Goal: Check status: Check status

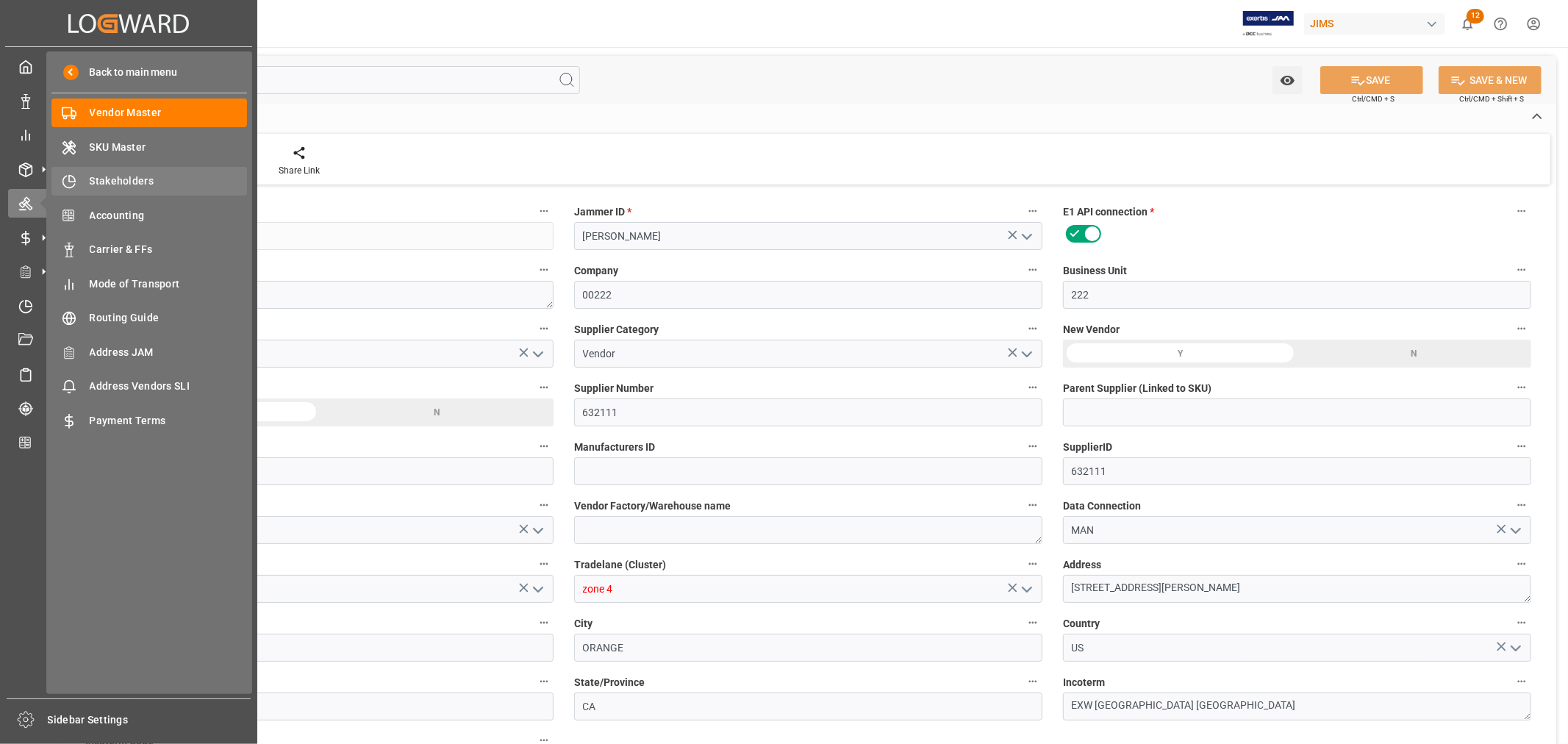
scroll to position [270, 0]
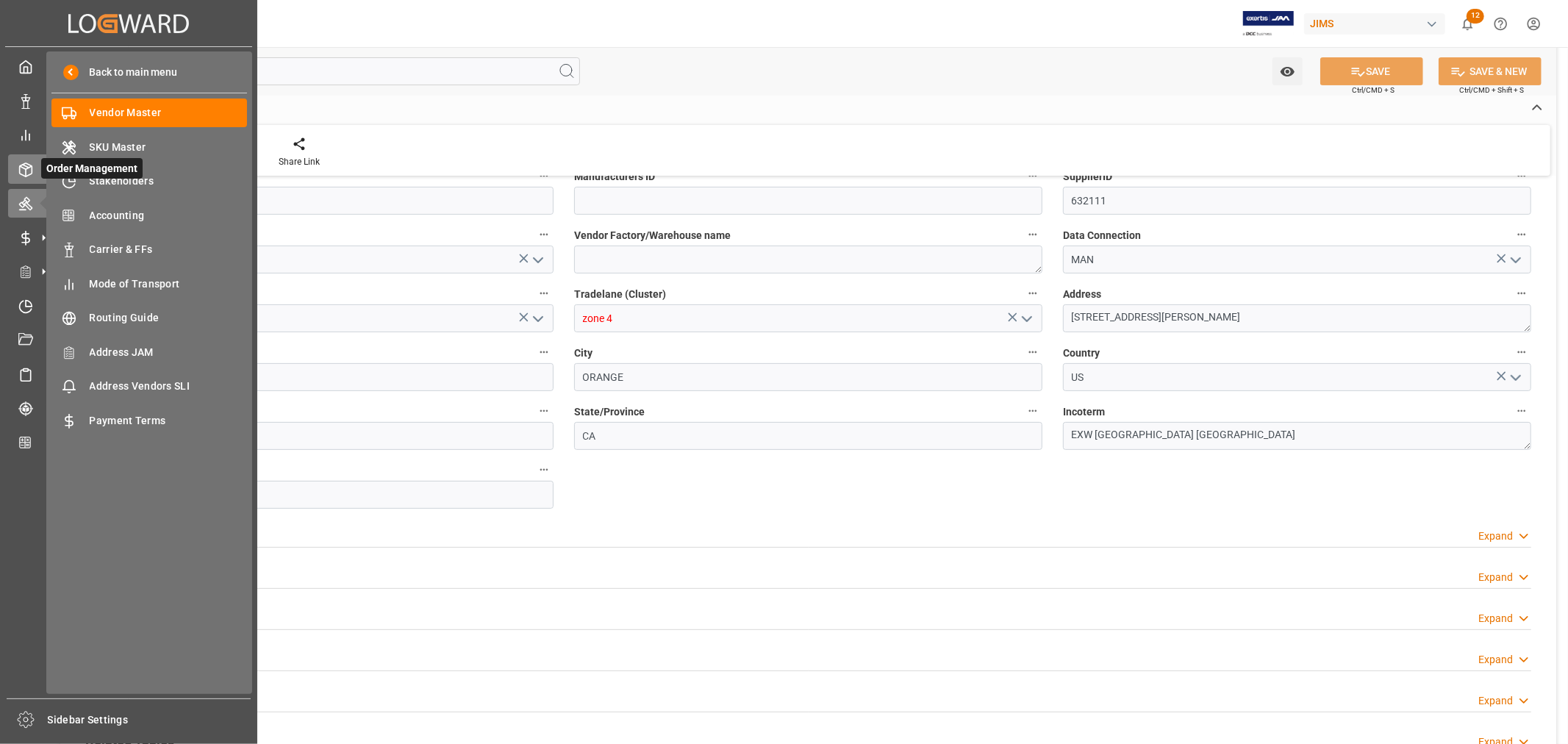
click at [31, 167] on icon at bounding box center [25, 169] width 15 height 15
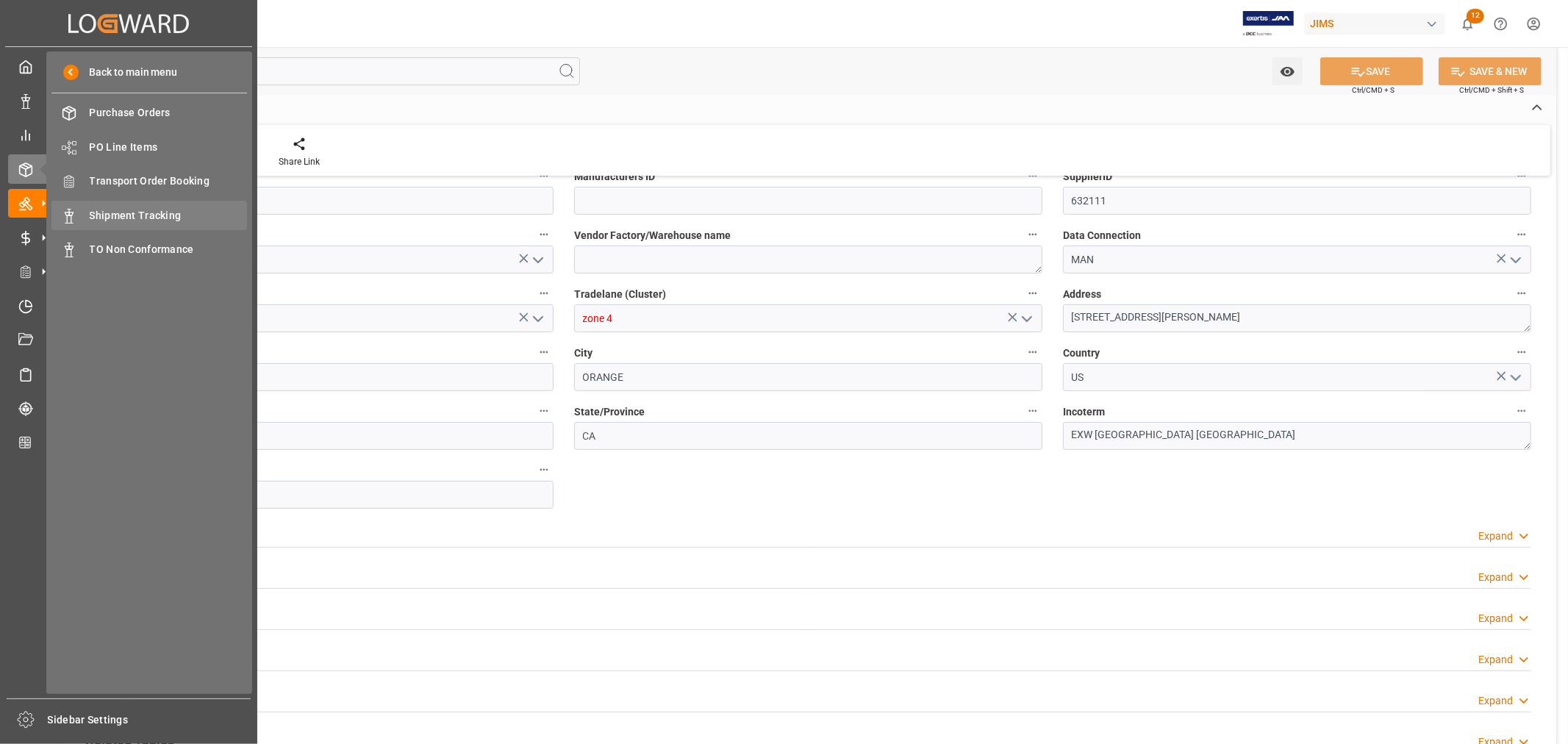
click at [126, 216] on span "Shipment Tracking" at bounding box center [168, 216] width 158 height 15
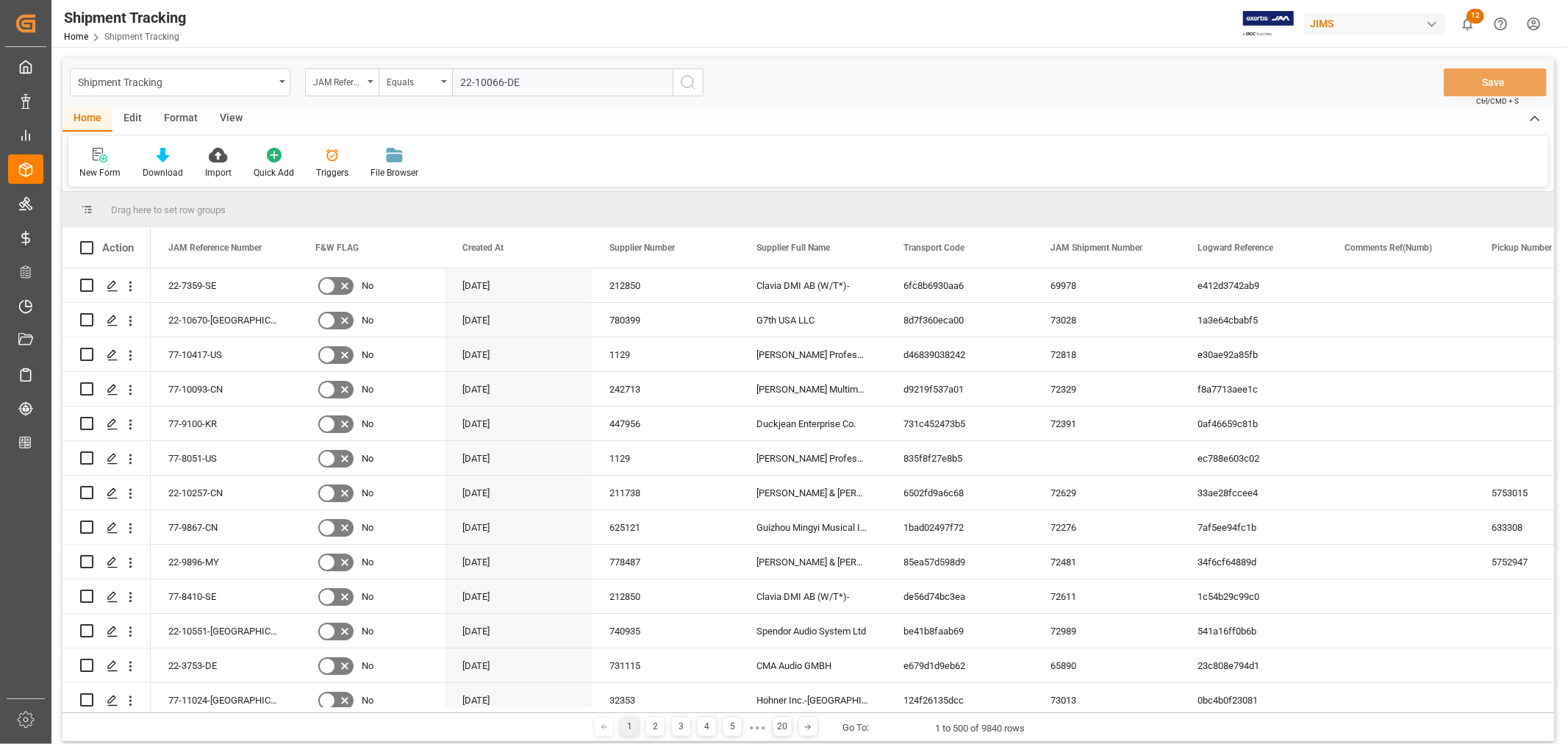
type input "22-10066-DE"
click at [688, 79] on icon "search button" at bounding box center [688, 82] width 18 height 18
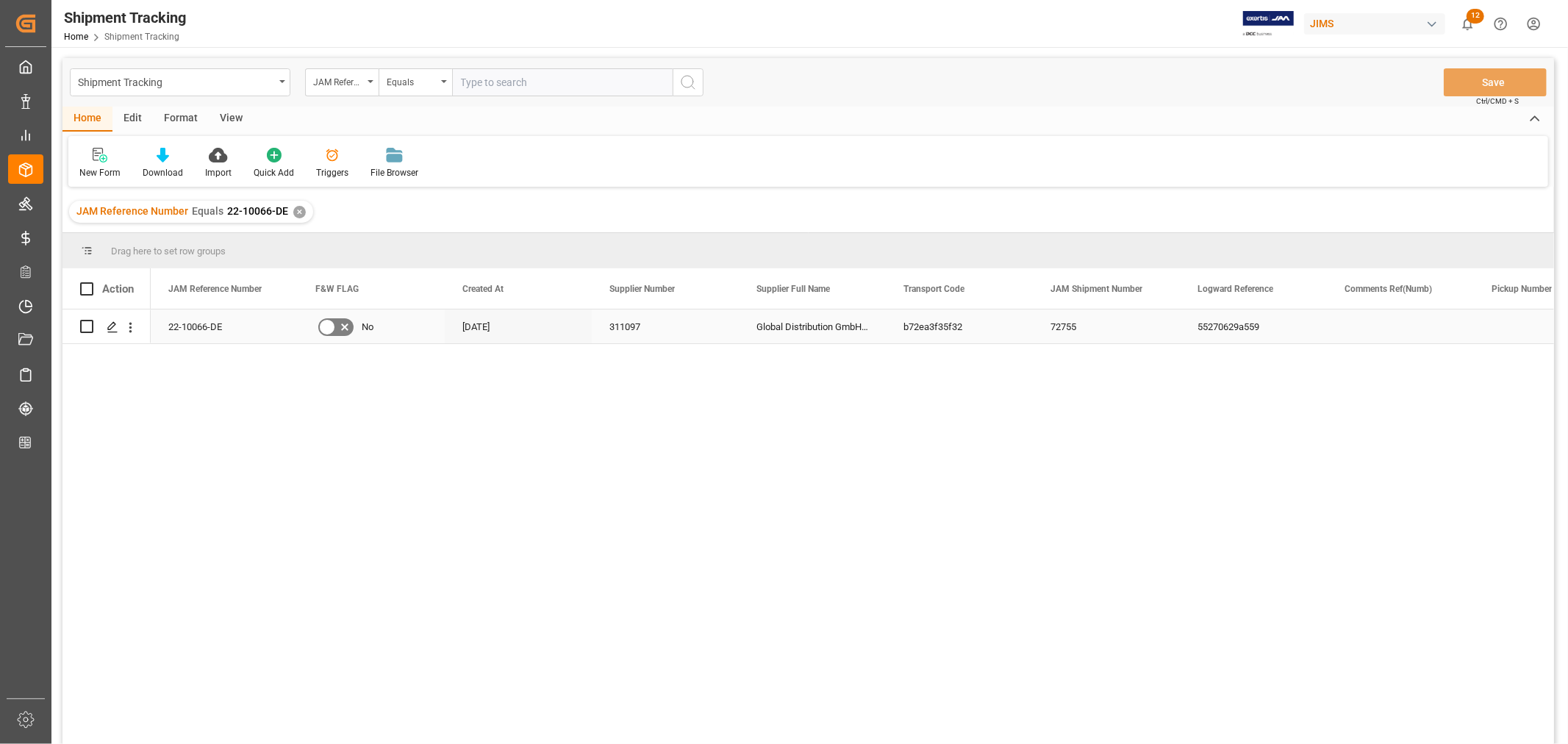
click at [1258, 337] on div "55270629a559" at bounding box center [1253, 327] width 147 height 34
click at [202, 333] on div "22-10066-DE" at bounding box center [224, 327] width 147 height 34
